Goal: Browse casually

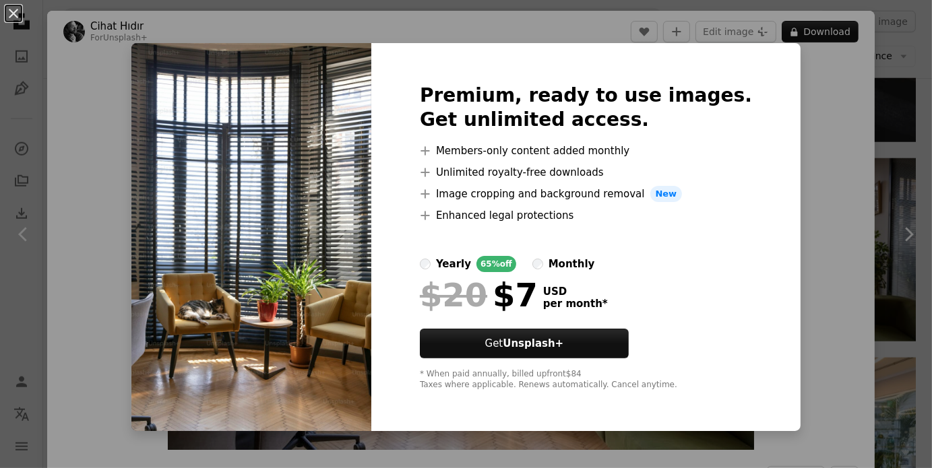
scroll to position [1348, 0]
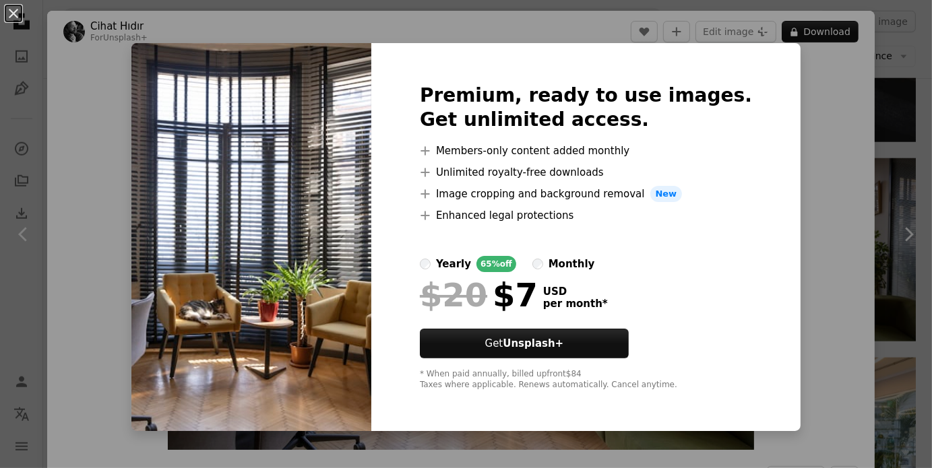
click at [580, 43] on div "Premium, ready to use images. Get unlimited access. A plus sign Members-only co…" at bounding box center [585, 237] width 429 height 388
click at [584, 29] on div "An X shape Premium, ready to use images. Get unlimited access. A plus sign Memb…" at bounding box center [466, 234] width 932 height 468
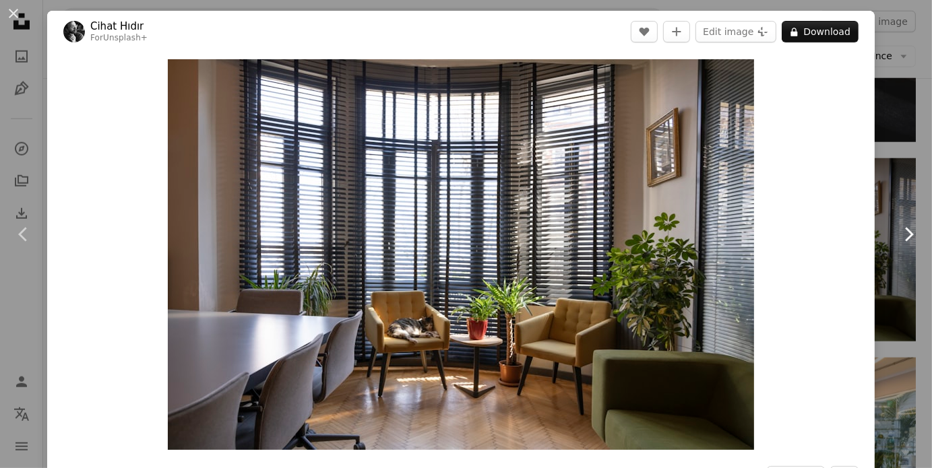
click at [905, 233] on icon at bounding box center [909, 234] width 9 height 14
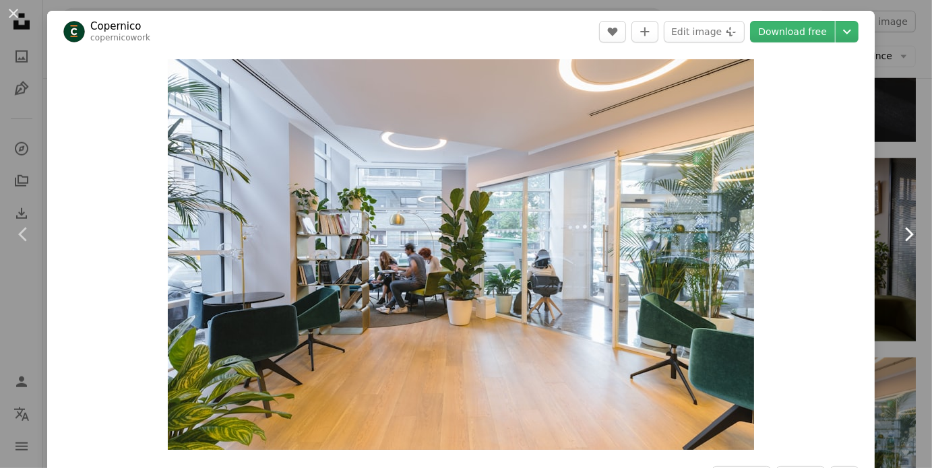
click at [905, 233] on icon at bounding box center [909, 234] width 9 height 14
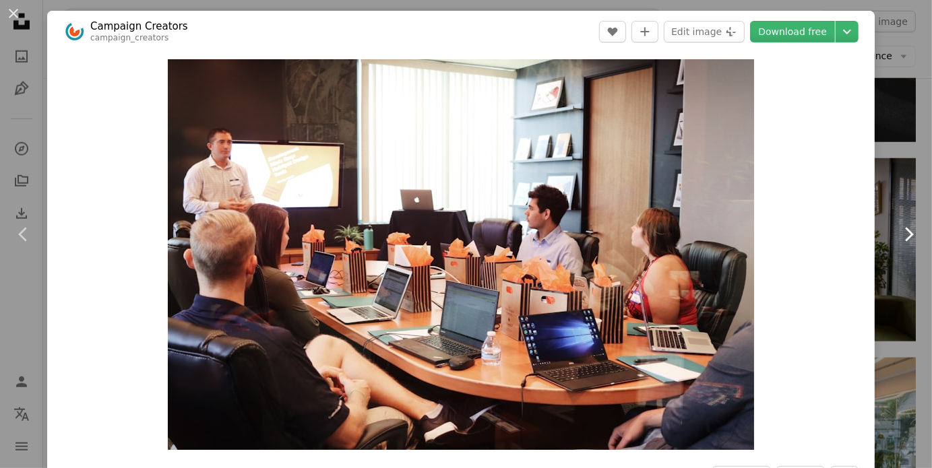
click at [905, 233] on icon at bounding box center [909, 234] width 9 height 14
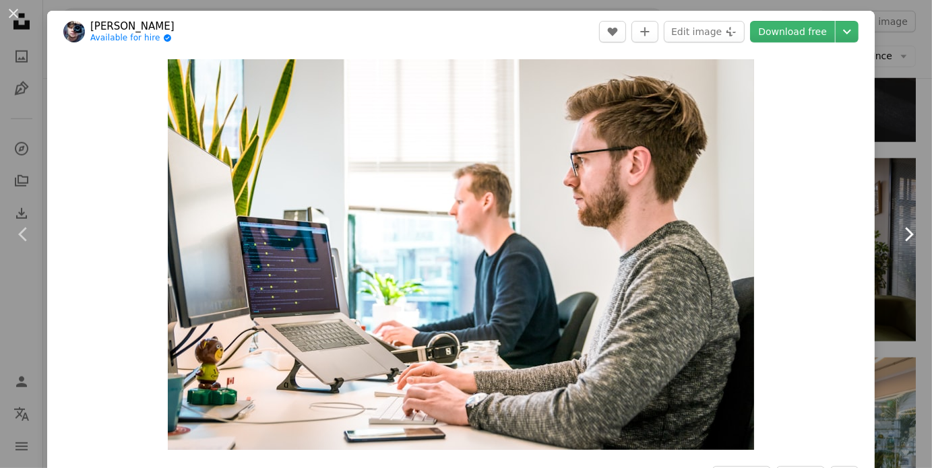
click at [905, 233] on icon at bounding box center [909, 234] width 9 height 14
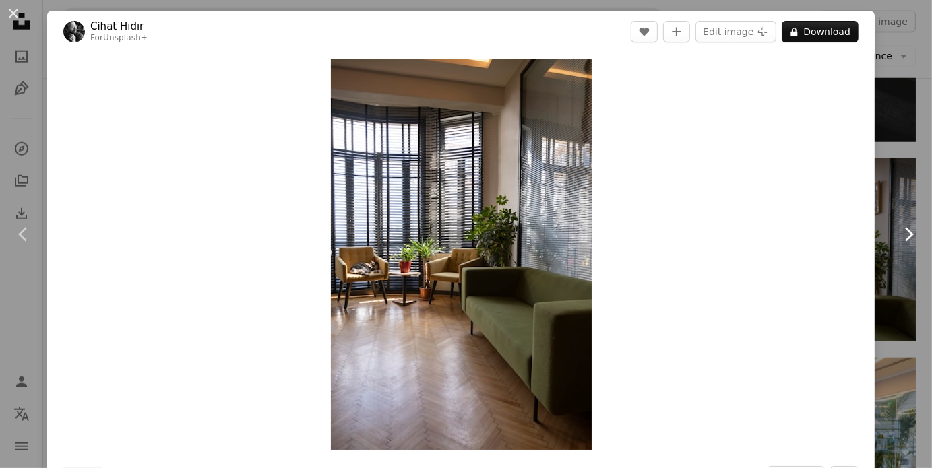
click at [905, 233] on icon at bounding box center [909, 234] width 9 height 14
